Goal: Task Accomplishment & Management: Use online tool/utility

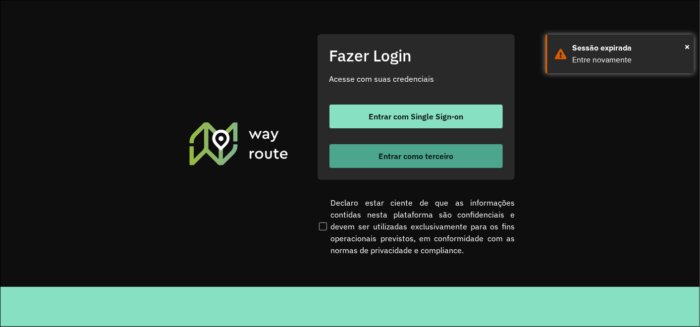
click at [443, 144] on button "Entrar como terceiro" at bounding box center [415, 156] width 173 height 24
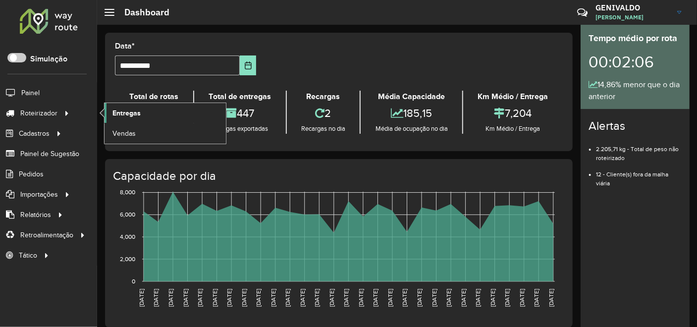
click at [117, 110] on span "Entregas" at bounding box center [126, 113] width 28 height 10
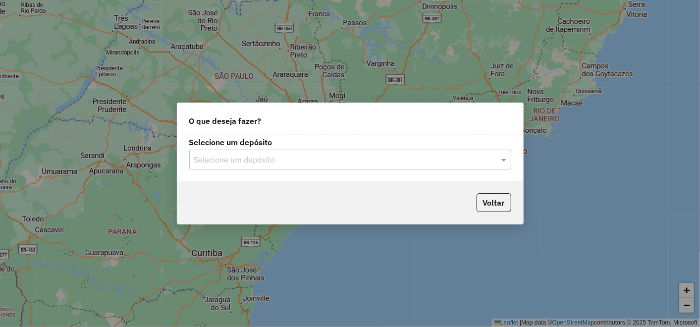
click at [470, 150] on div "Selecione um depósito" at bounding box center [350, 160] width 322 height 20
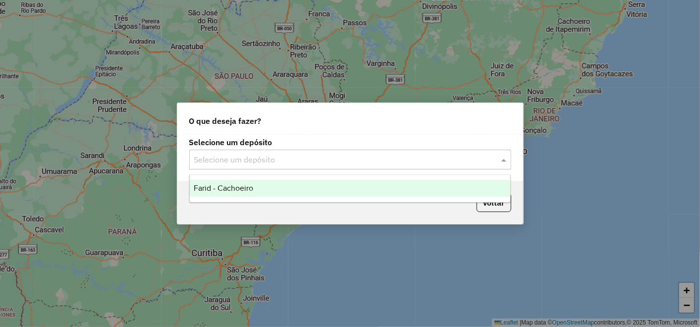
click at [357, 197] on ng-dropdown-panel "Farid - Cachoeiro" at bounding box center [350, 188] width 322 height 28
click at [340, 186] on div "Farid - Cachoeiro" at bounding box center [350, 188] width 321 height 17
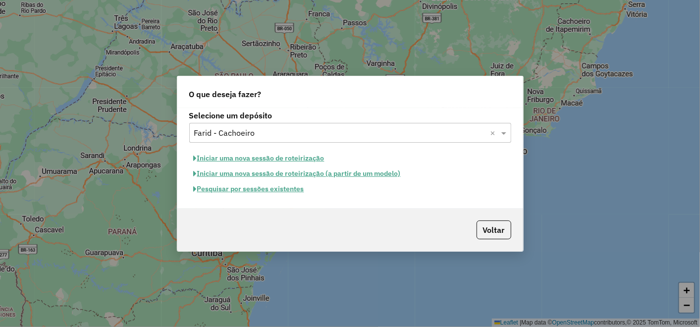
click at [261, 190] on button "Pesquisar por sessões existentes" at bounding box center [248, 188] width 119 height 15
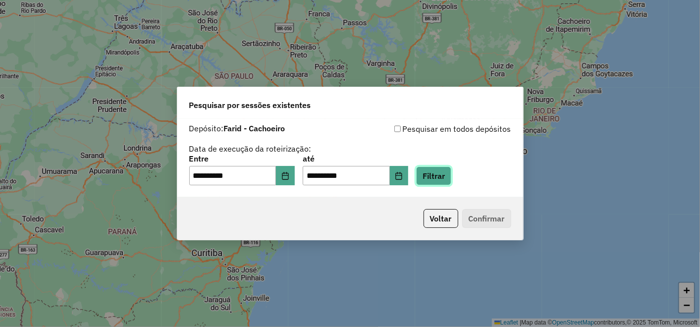
click at [451, 177] on button "Filtrar" at bounding box center [433, 175] width 35 height 19
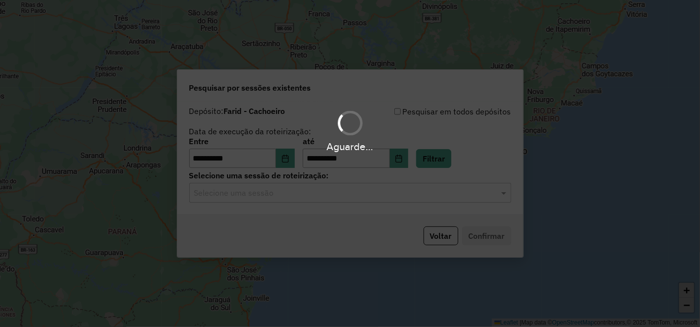
click at [318, 208] on hb-app "**********" at bounding box center [350, 163] width 700 height 327
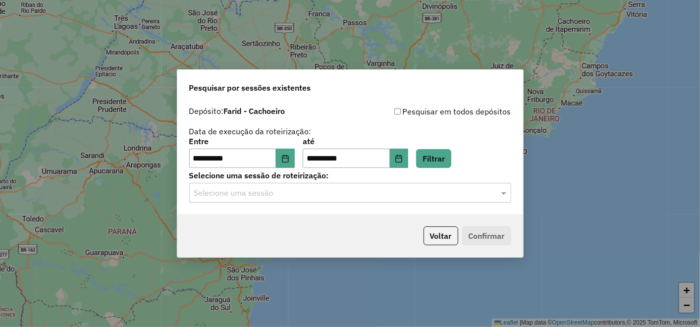
click at [325, 194] on input "text" at bounding box center [340, 193] width 292 height 12
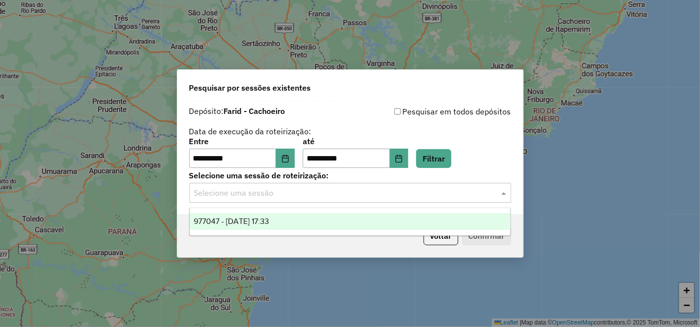
click at [300, 218] on div "977047 - 11/08/2025 17:33" at bounding box center [350, 221] width 321 height 17
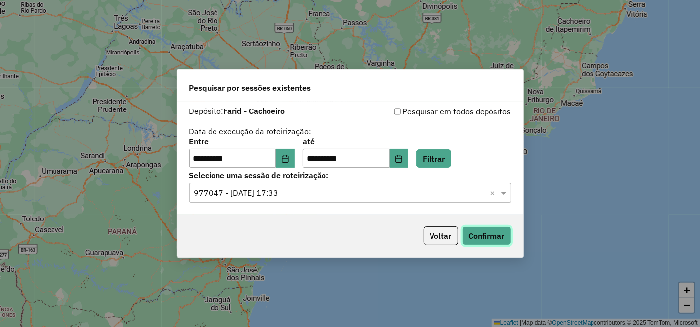
click at [484, 228] on button "Confirmar" at bounding box center [486, 235] width 49 height 19
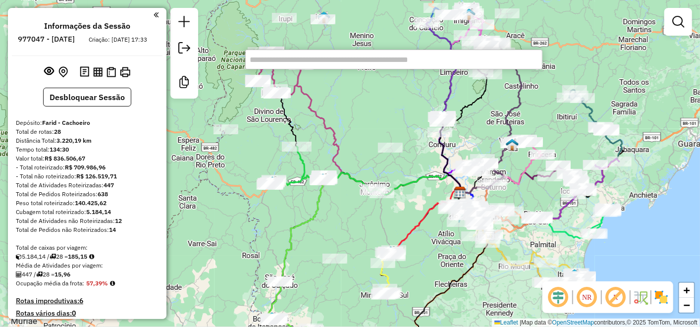
drag, startPoint x: 293, startPoint y: 111, endPoint x: 403, endPoint y: 140, distance: 113.7
click at [403, 140] on div "Janela de atendimento Grade de atendimento Capacidade Transportadoras Veículos …" at bounding box center [350, 163] width 700 height 327
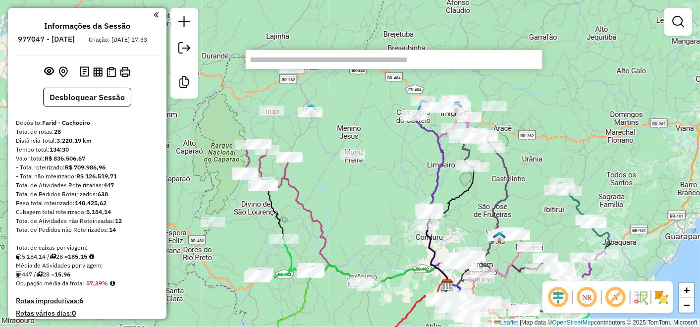
drag, startPoint x: 320, startPoint y: 221, endPoint x: 186, endPoint y: 167, distance: 144.9
click at [307, 316] on div "Janela de atendimento Grade de atendimento Capacidade Transportadoras Veículos …" at bounding box center [350, 163] width 700 height 327
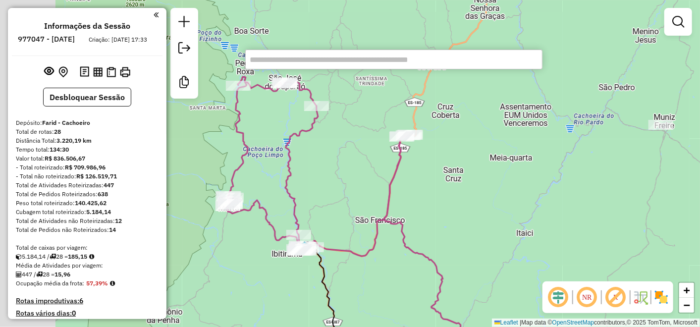
drag, startPoint x: 317, startPoint y: 178, endPoint x: 344, endPoint y: 173, distance: 27.8
click at [344, 173] on div "Janela de atendimento Grade de atendimento Capacidade Transportadoras Veículos …" at bounding box center [350, 163] width 700 height 327
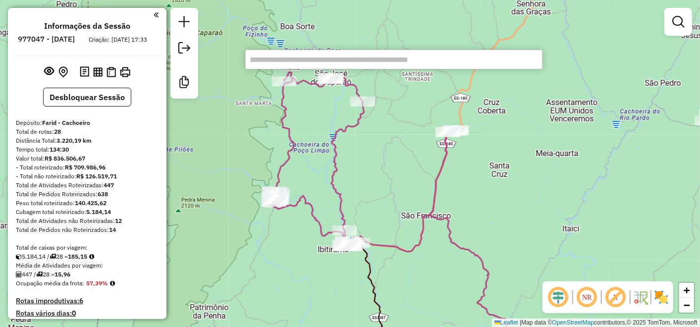
drag, startPoint x: 396, startPoint y: 155, endPoint x: 408, endPoint y: 140, distance: 19.0
click at [418, 145] on div "Janela de atendimento Grade de atendimento Capacidade Transportadoras Veículos …" at bounding box center [350, 163] width 700 height 327
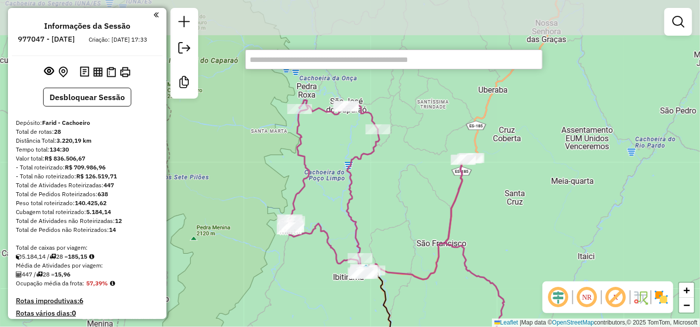
drag, startPoint x: 344, startPoint y: 124, endPoint x: 342, endPoint y: 157, distance: 32.7
click at [342, 157] on div "Janela de atendimento Grade de atendimento Capacidade Transportadoras Veículos …" at bounding box center [350, 163] width 700 height 327
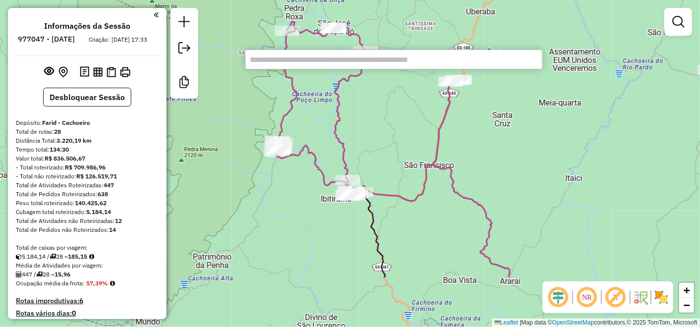
drag, startPoint x: 393, startPoint y: 192, endPoint x: 381, endPoint y: 110, distance: 83.1
click at [381, 110] on div "Janela de atendimento Grade de atendimento Capacidade Transportadoras Veículos …" at bounding box center [350, 163] width 700 height 327
